Goal: Task Accomplishment & Management: Manage account settings

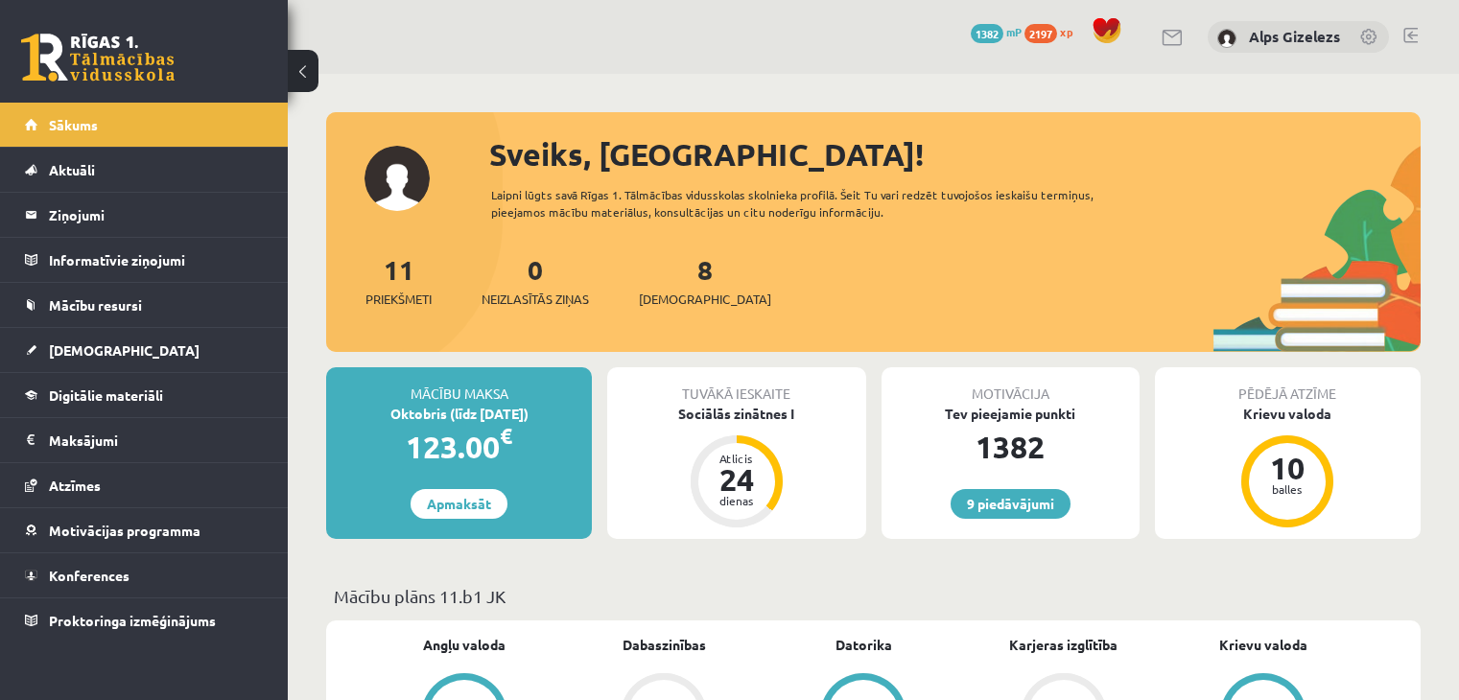
scroll to position [230, 0]
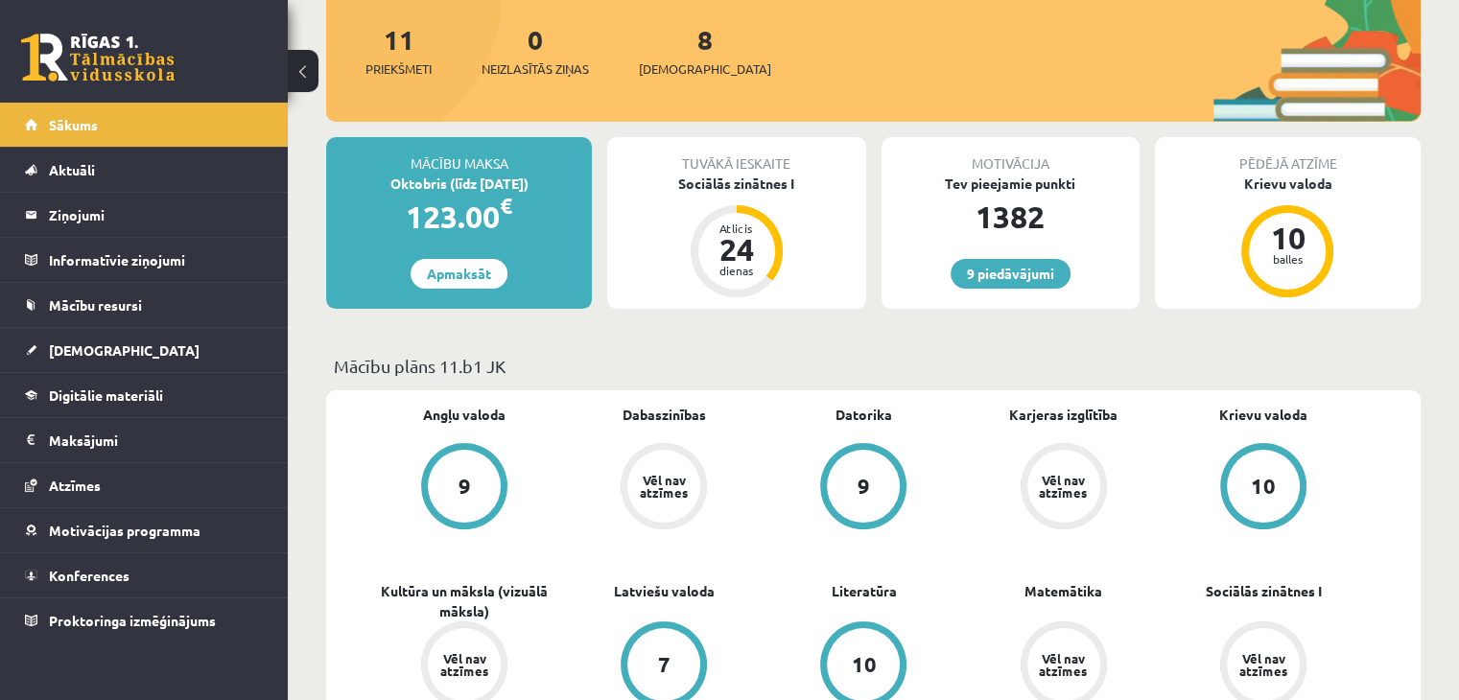
click at [119, 120] on link "Sākums" at bounding box center [144, 125] width 239 height 44
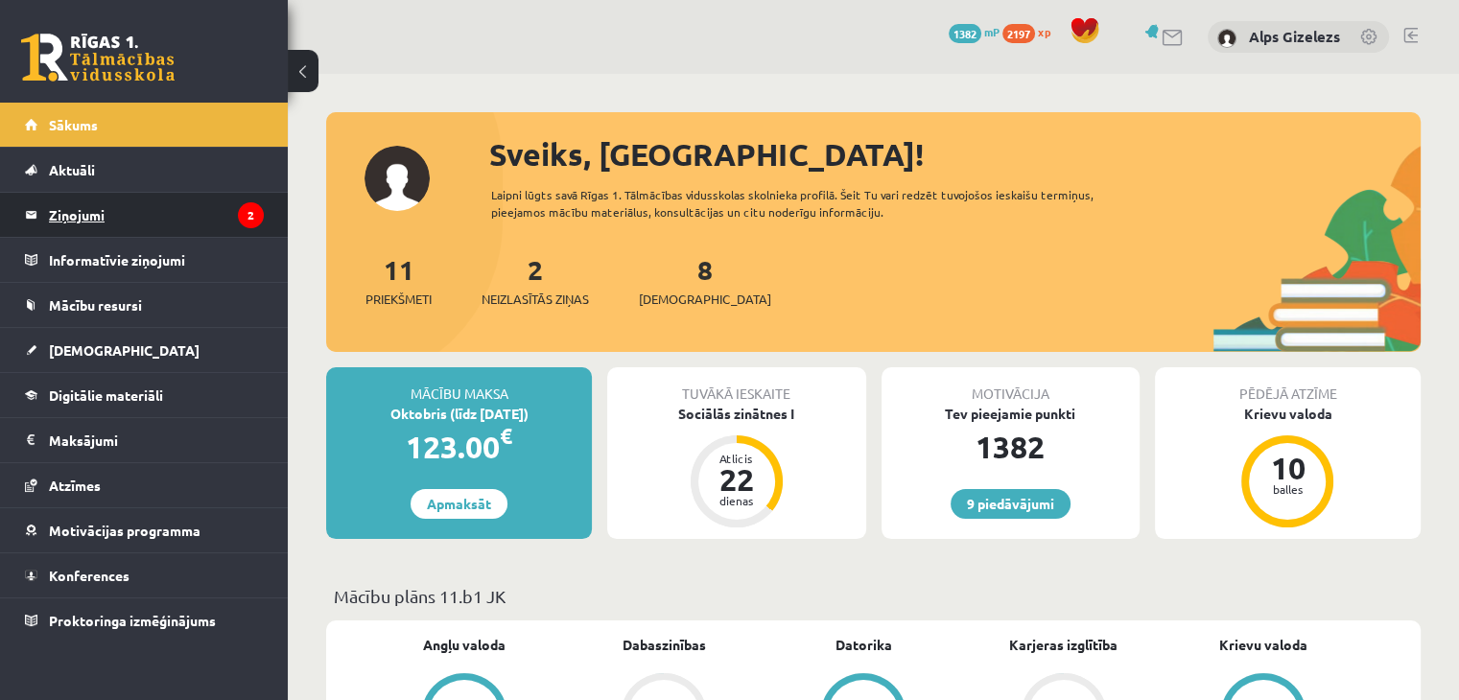
click at [106, 224] on legend "Ziņojumi 2" at bounding box center [156, 215] width 215 height 44
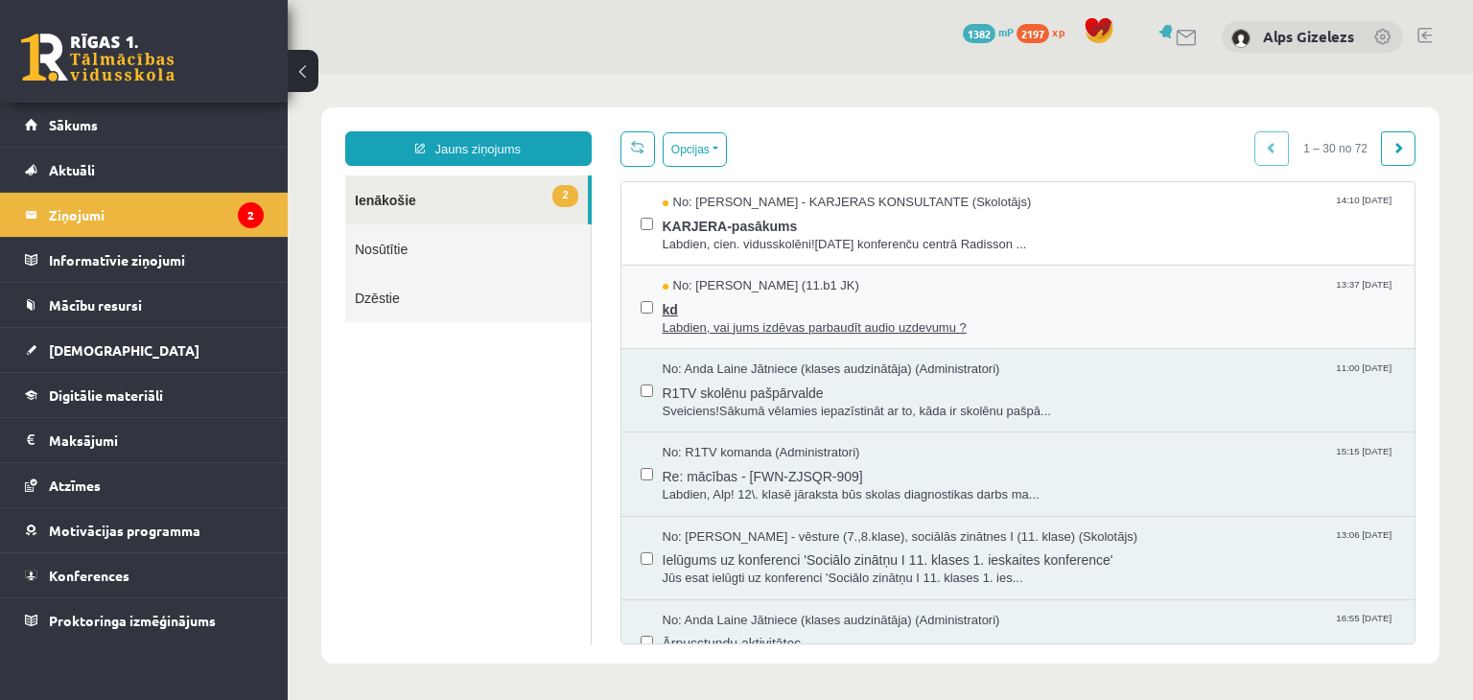
click at [663, 304] on span "kd" at bounding box center [1030, 307] width 734 height 24
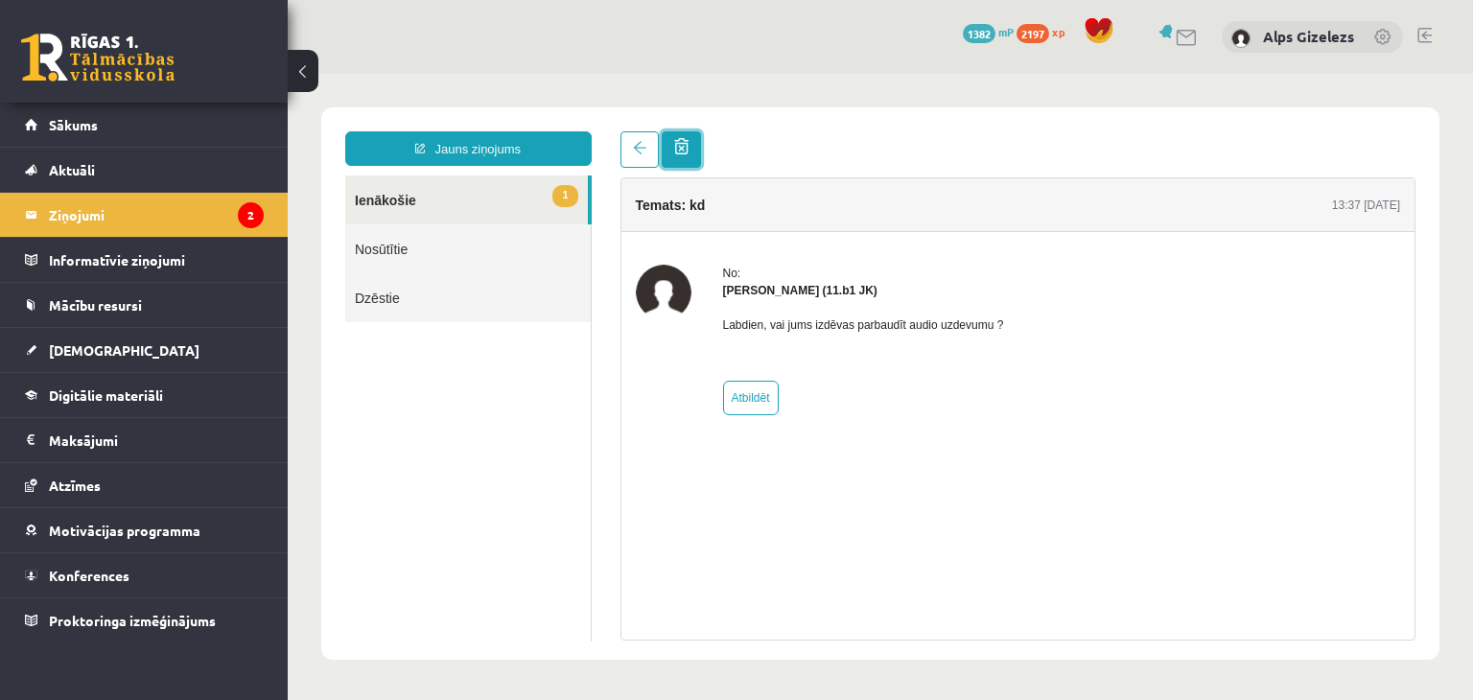
click at [682, 141] on span at bounding box center [681, 146] width 14 height 16
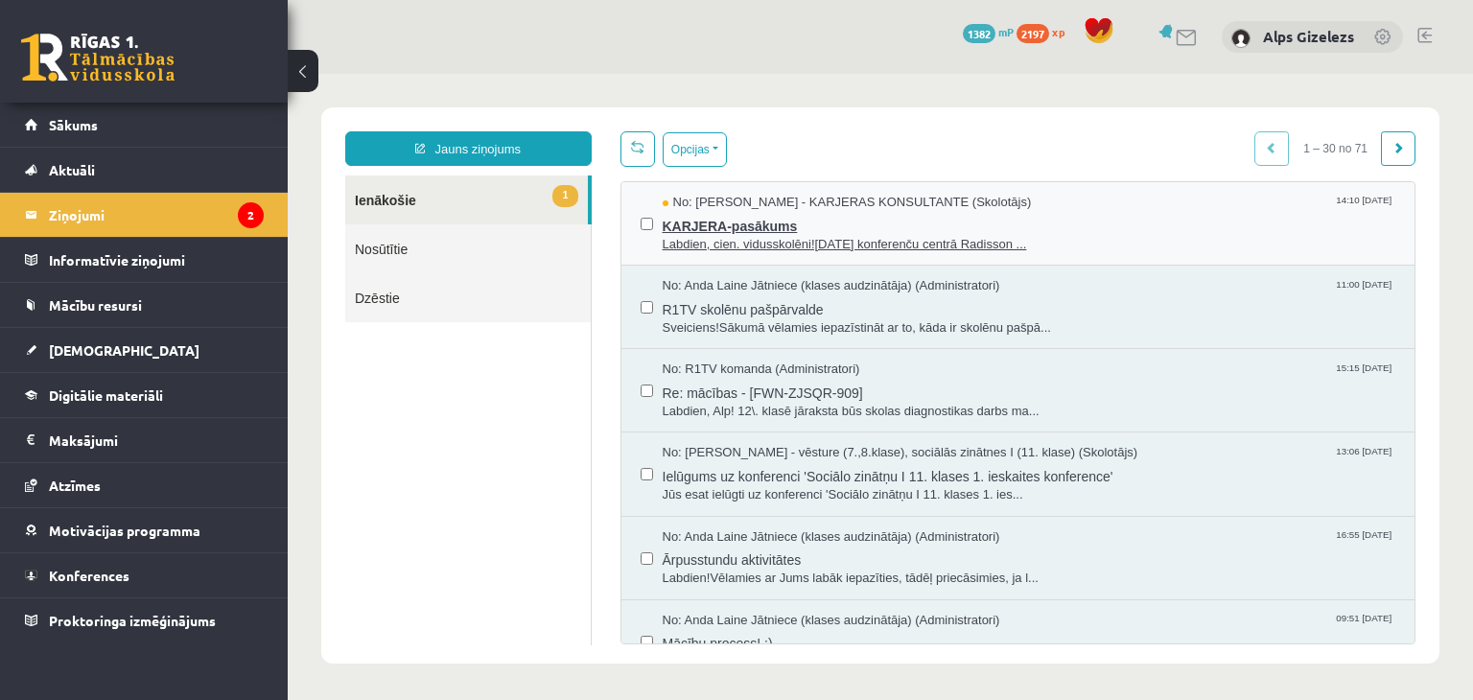
click at [732, 230] on span "KARJERA-pasākums" at bounding box center [1030, 224] width 734 height 24
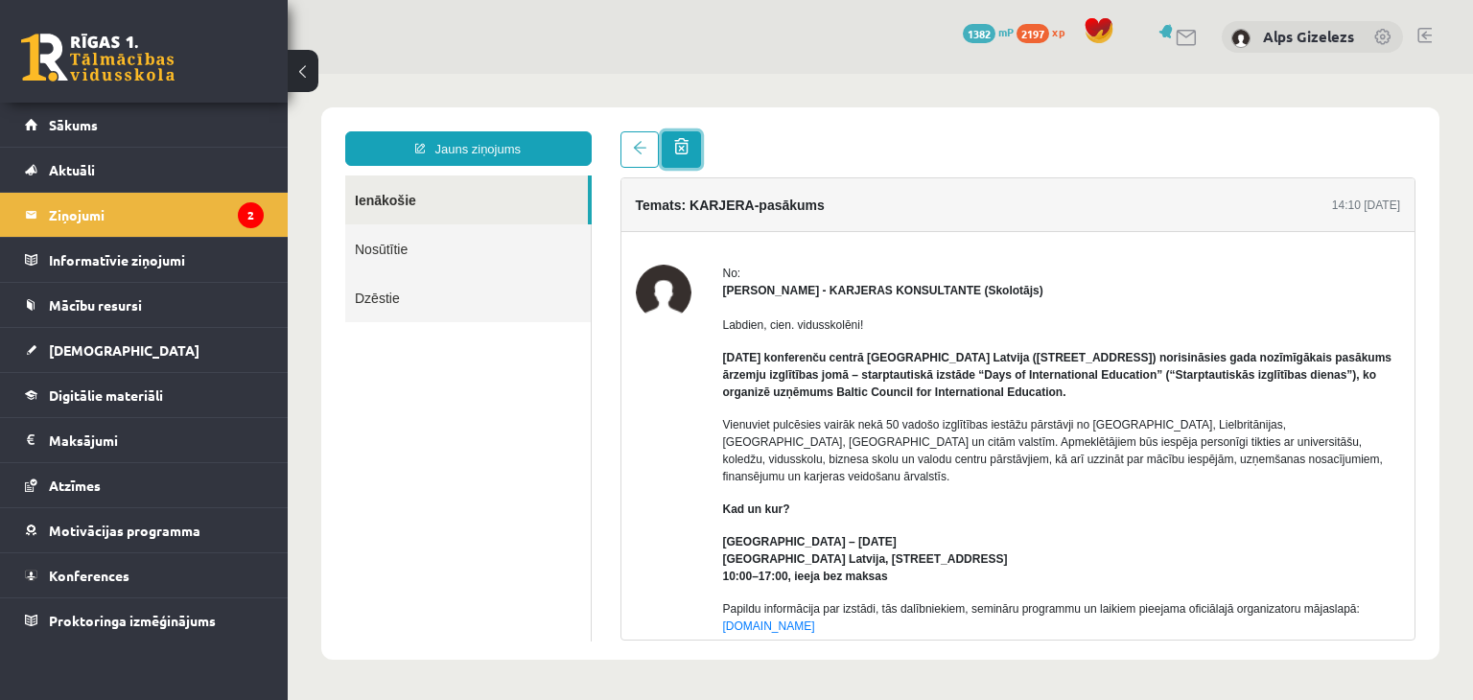
click at [683, 154] on span at bounding box center [681, 146] width 14 height 16
click at [88, 213] on legend "Ziņojumi 2" at bounding box center [156, 215] width 215 height 44
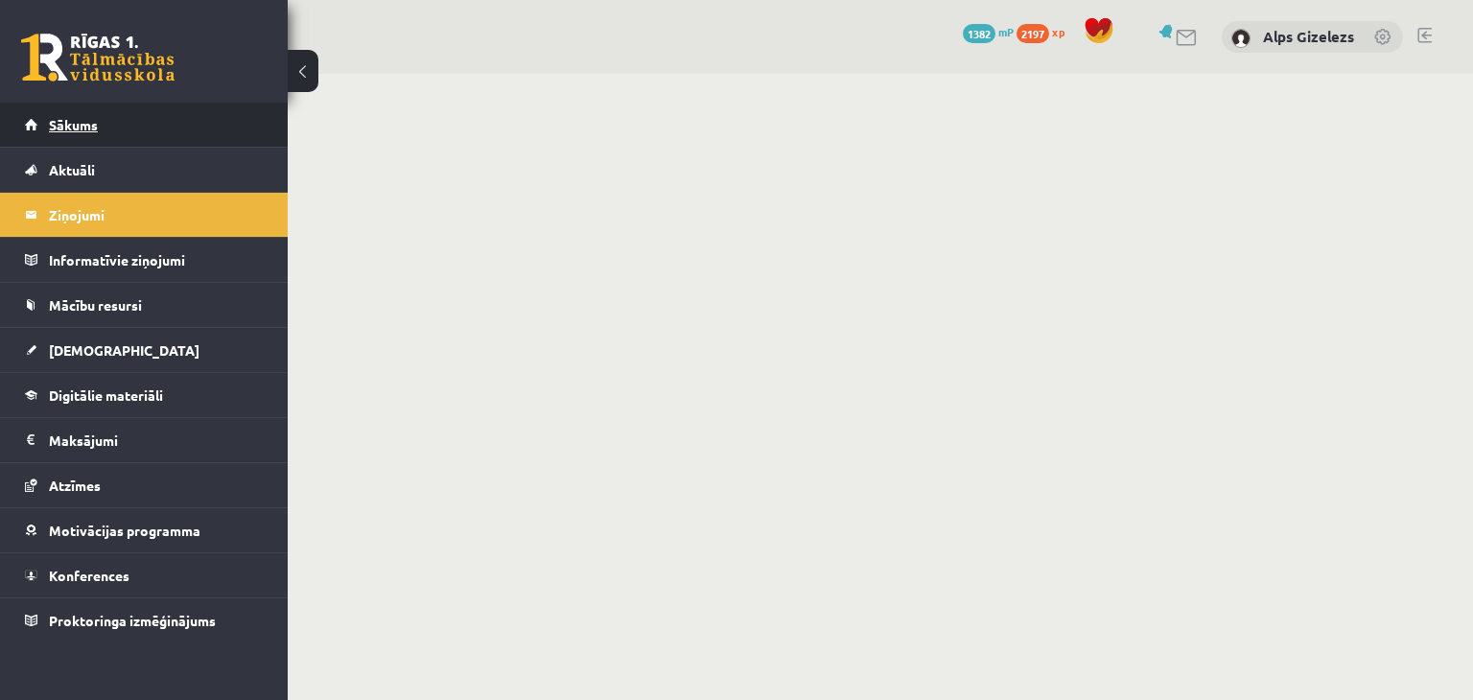
click at [73, 119] on span "Sākums" at bounding box center [73, 124] width 49 height 17
